Goal: Navigation & Orientation: Find specific page/section

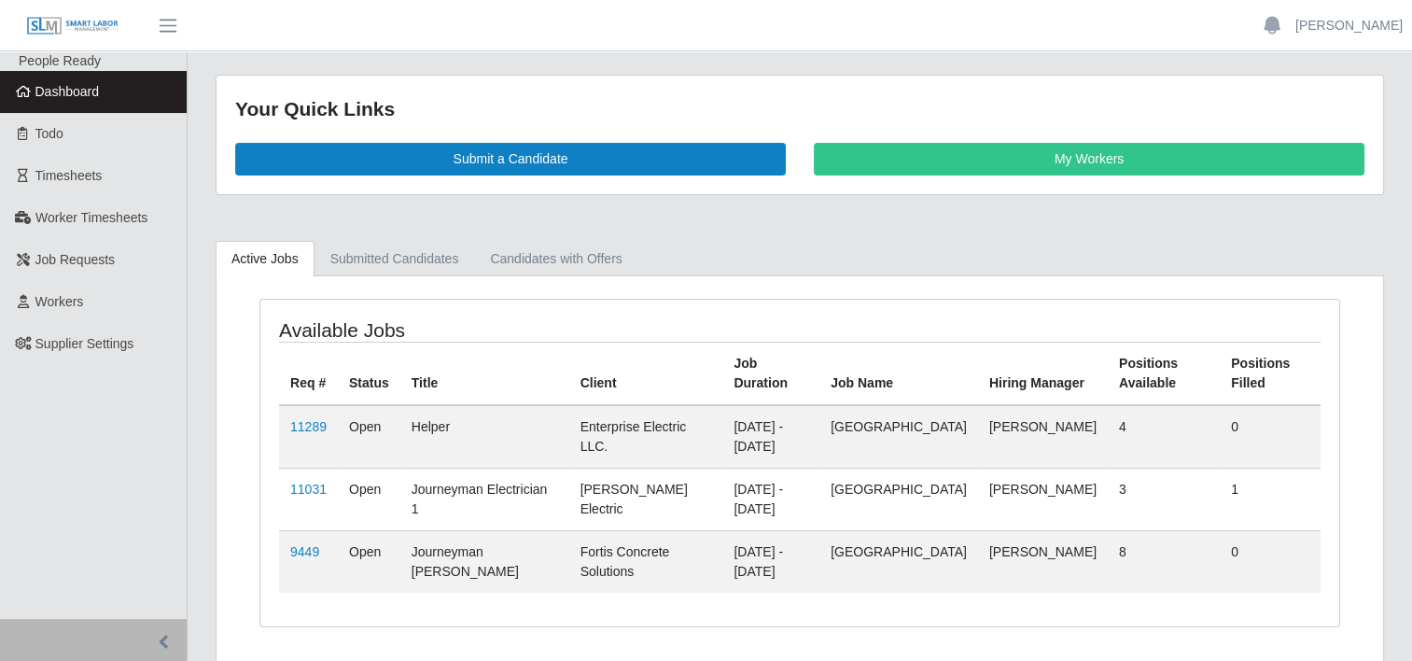
click at [47, 92] on span "Dashboard" at bounding box center [67, 91] width 64 height 15
